Goal: Task Accomplishment & Management: Manage account settings

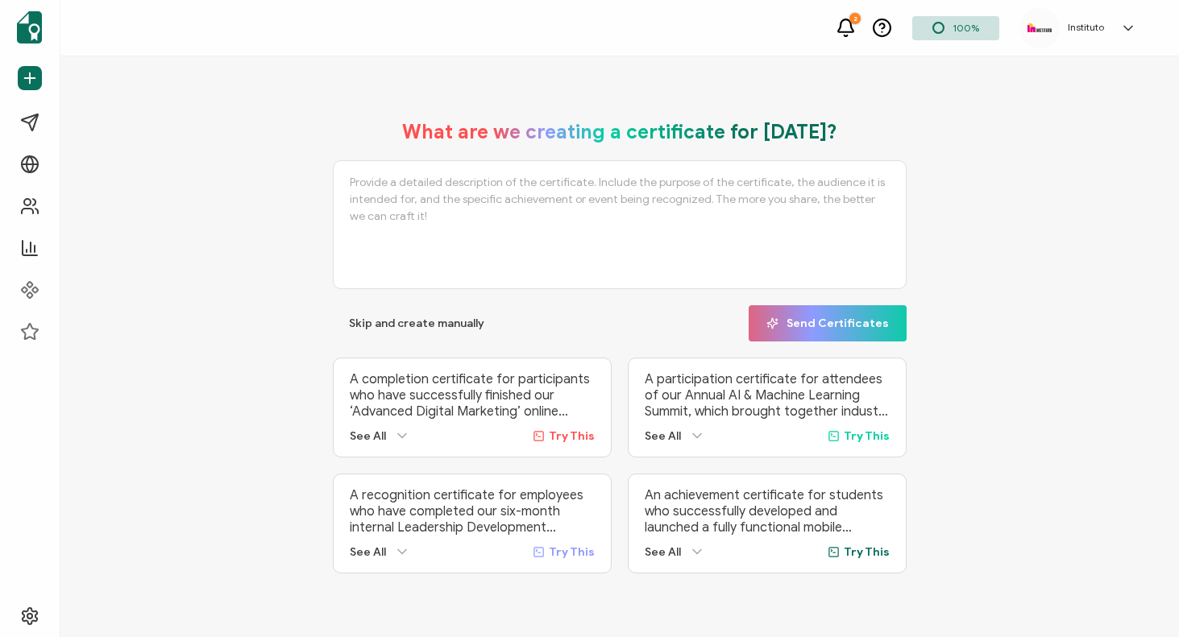
click at [1122, 28] on icon at bounding box center [1128, 28] width 16 height 16
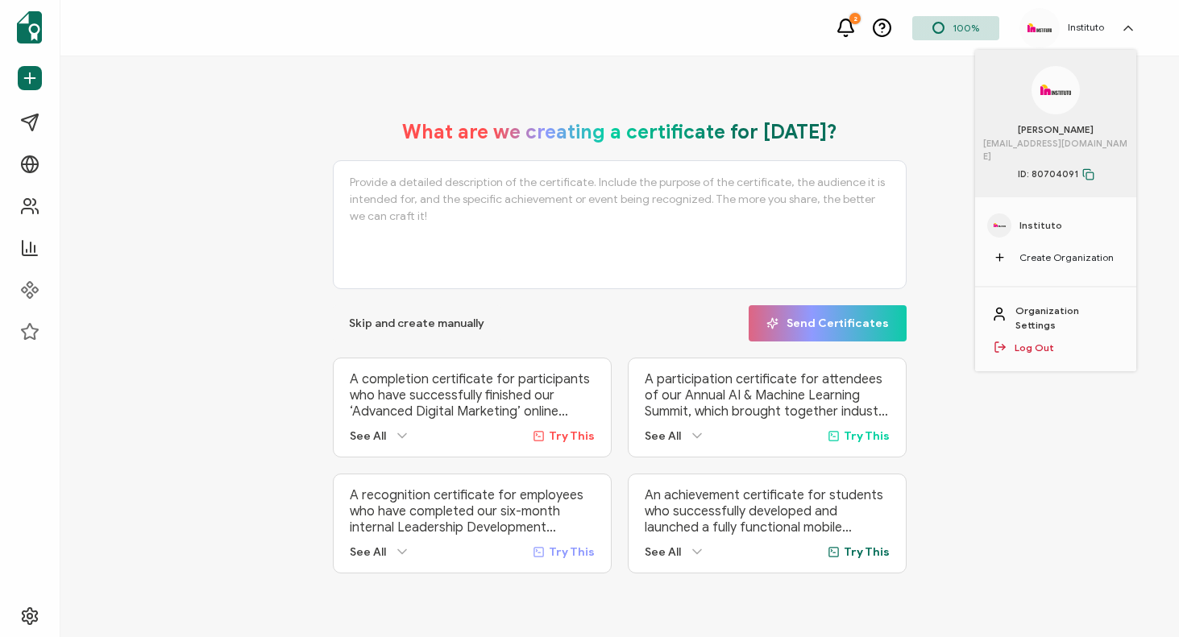
click at [1018, 341] on link "Log Out" at bounding box center [1033, 348] width 39 height 15
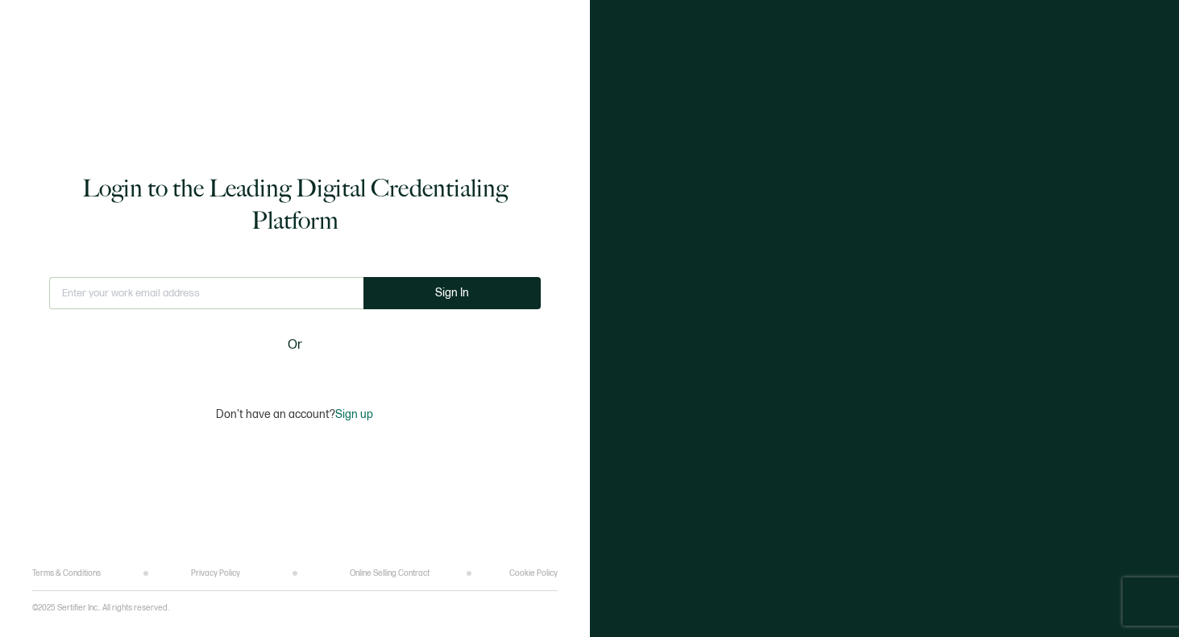
click at [265, 357] on div "This doesn't look like a valid email. Sign In Or" at bounding box center [294, 322] width 491 height 90
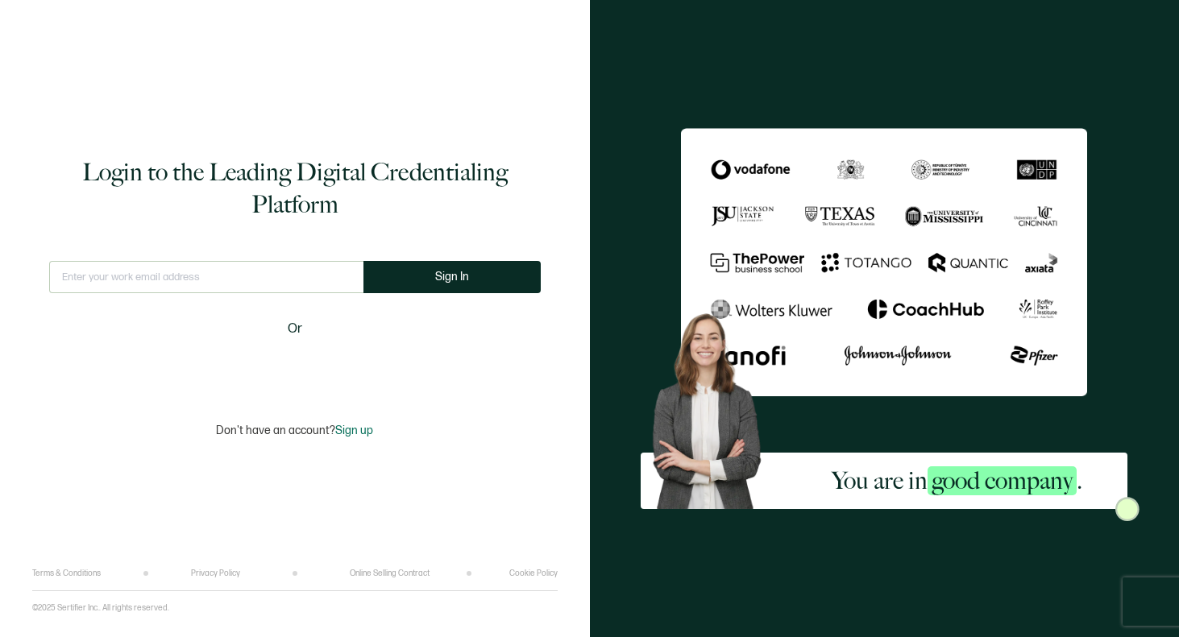
click at [211, 271] on input "text" at bounding box center [206, 277] width 314 height 32
type input "[EMAIL_ADDRESS][DOMAIN_NAME]"
click at [467, 271] on button "Sign In" at bounding box center [451, 277] width 177 height 32
click at [208, 287] on input "text" at bounding box center [206, 277] width 314 height 32
type input "[EMAIL_ADDRESS][DOMAIN_NAME]"
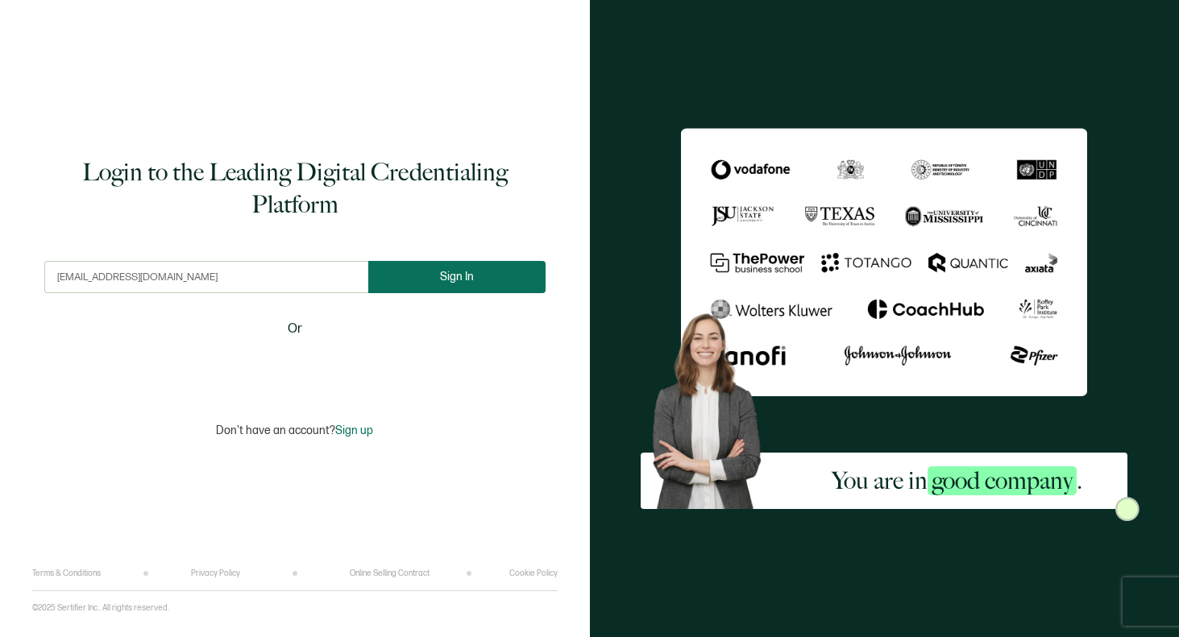
click at [445, 276] on span "Sign In" at bounding box center [457, 277] width 34 height 12
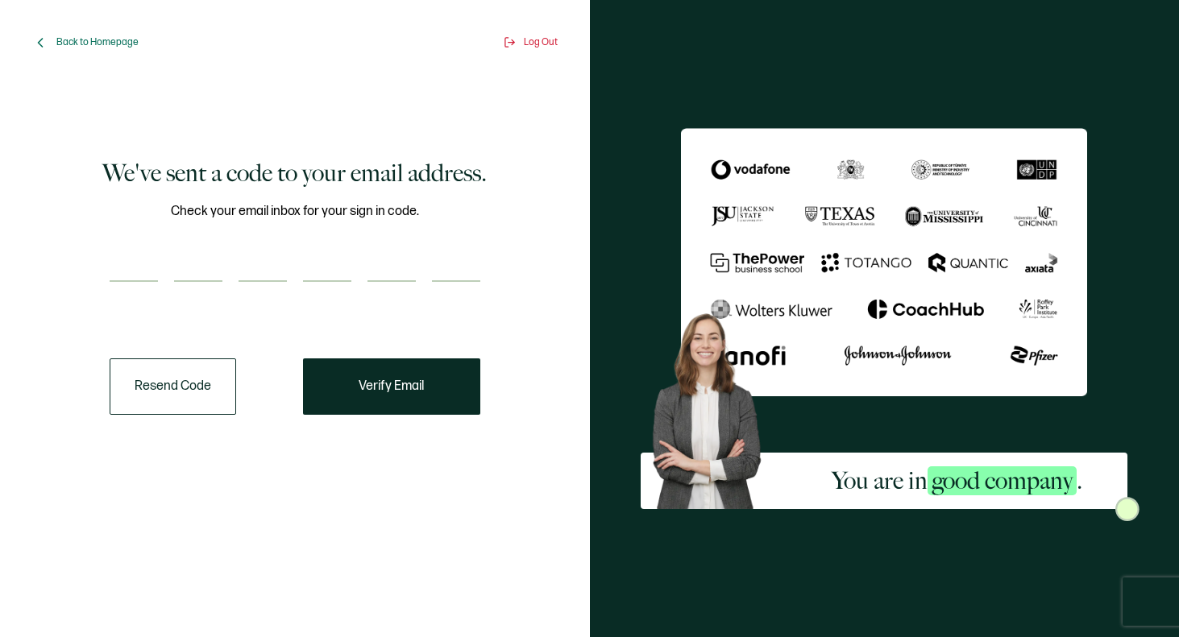
click at [118, 292] on div "Check your email inbox for your sign in code." at bounding box center [295, 251] width 371 height 101
click at [122, 278] on input "number" at bounding box center [134, 266] width 48 height 32
paste input "3"
type input "3"
type input "4"
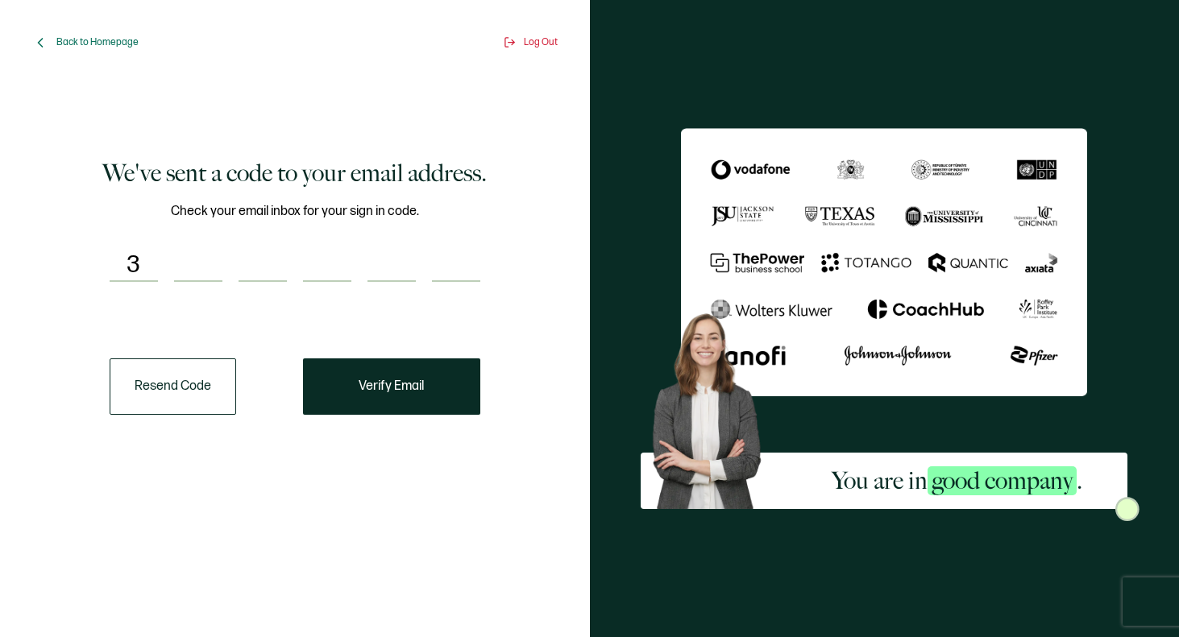
type input "9"
type input "7"
type input "4"
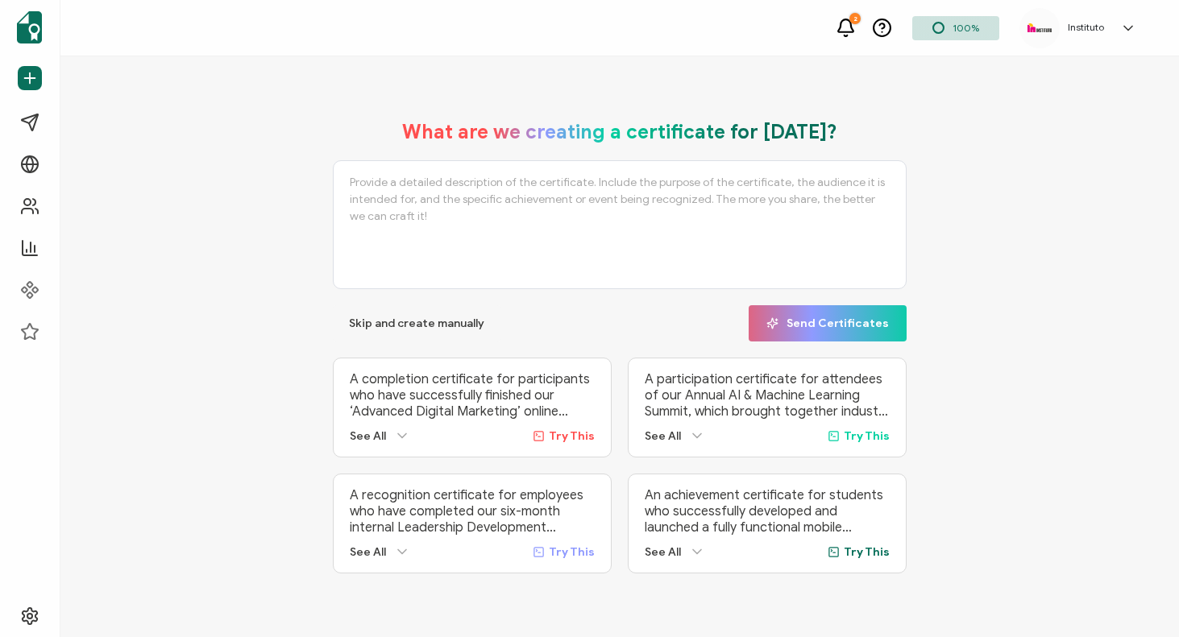
click at [1104, 23] on div "Instituto" at bounding box center [1086, 27] width 52 height 11
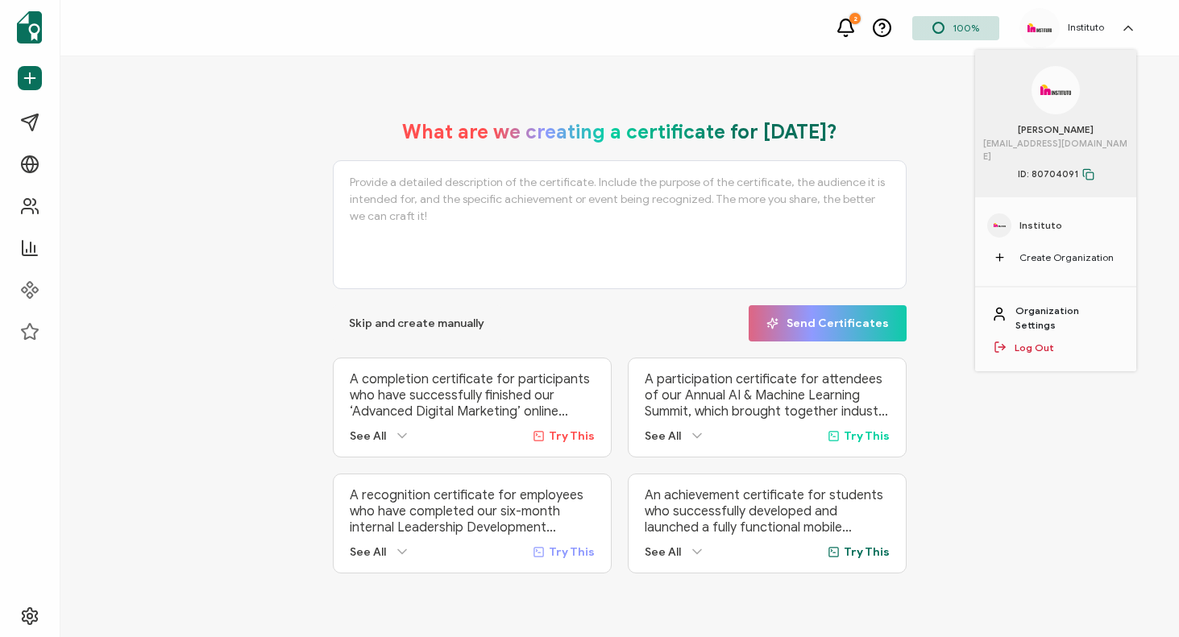
click at [1031, 304] on link "Organization Settings" at bounding box center [1067, 318] width 105 height 29
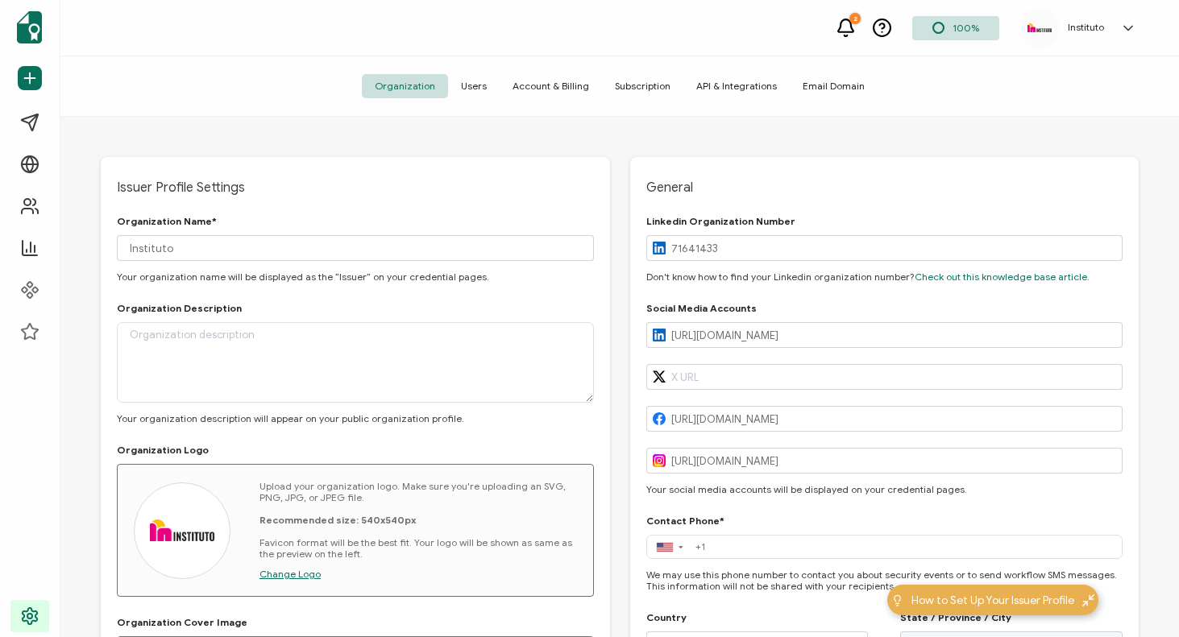
click at [649, 87] on span "Subscription" at bounding box center [642, 86] width 81 height 24
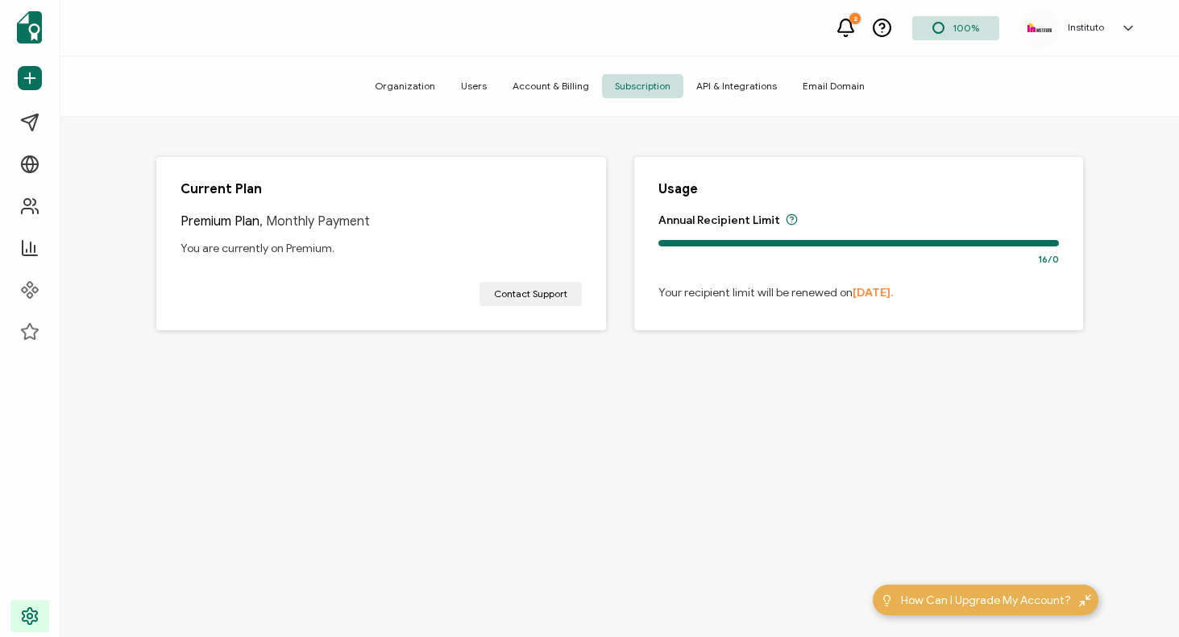
click at [286, 218] on span ", Monthly Payment" at bounding box center [314, 222] width 110 height 16
click at [543, 89] on span "Account & Billing" at bounding box center [551, 86] width 102 height 24
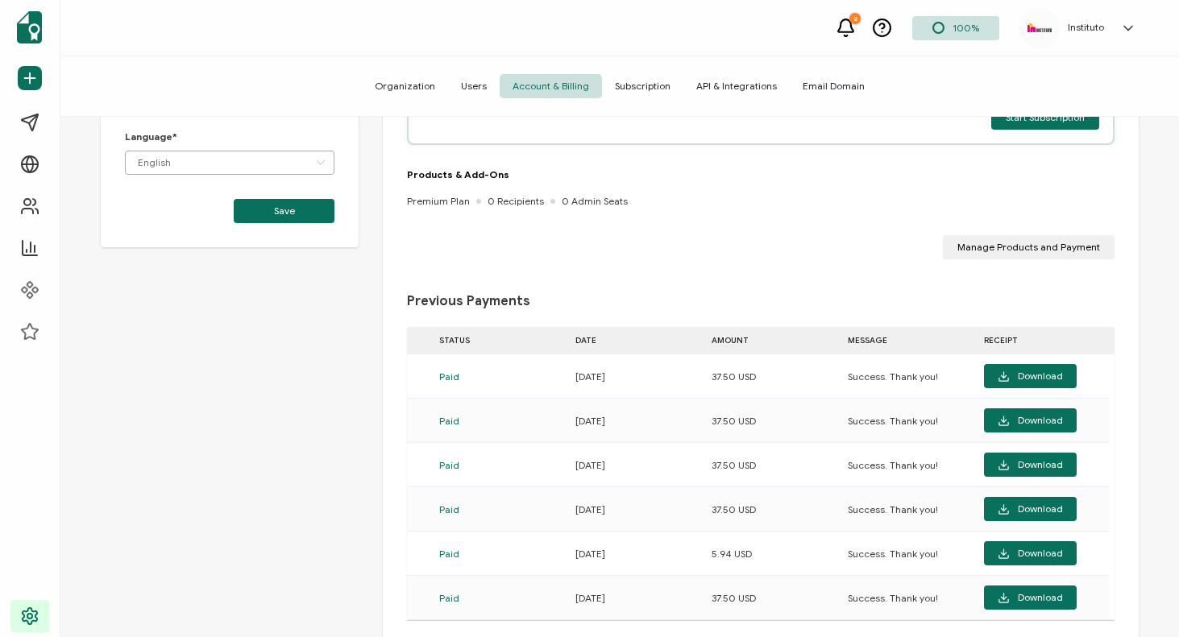
scroll to position [230, 0]
